Goal: Task Accomplishment & Management: Manage account settings

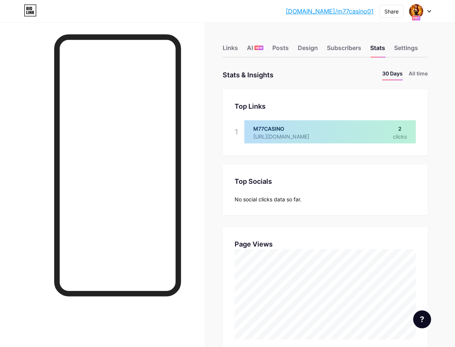
scroll to position [347, 455]
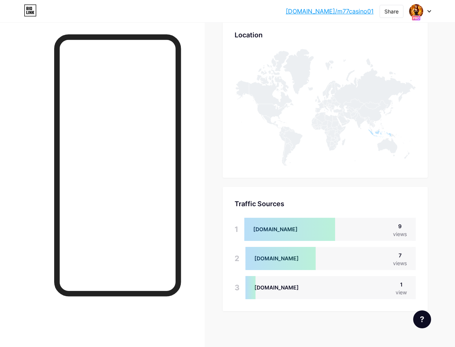
scroll to position [344, 0]
